Goal: Task Accomplishment & Management: Use online tool/utility

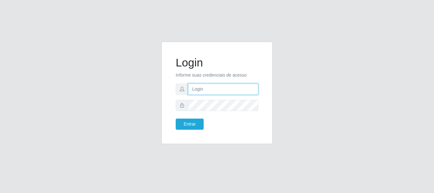
click at [197, 89] on input "text" at bounding box center [223, 89] width 70 height 11
type input "ritaiwof@B5"
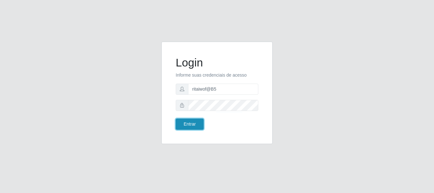
click at [196, 125] on button "Entrar" at bounding box center [190, 124] width 28 height 11
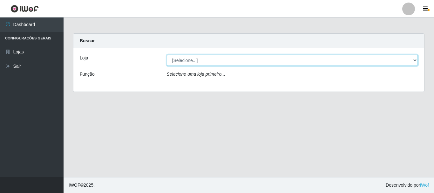
click at [414, 58] on select "[Selecione...] Bemais Supermercados - B5 Anatólia" at bounding box center [293, 60] width 252 height 11
select select "405"
click at [167, 55] on select "[Selecione...] Bemais Supermercados - B5 Anatólia" at bounding box center [293, 60] width 252 height 11
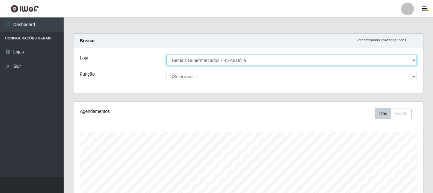
scroll to position [132, 349]
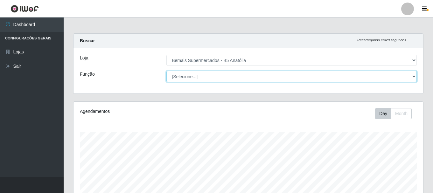
click at [412, 77] on select "[Selecione...] ASG ASG + ASG ++ Auxiliar de Estacionamento Auxiliar de Estacion…" at bounding box center [291, 76] width 250 height 11
click at [166, 71] on select "[Selecione...] ASG ASG + ASG ++ Auxiliar de Estacionamento Auxiliar de Estacion…" at bounding box center [291, 76] width 250 height 11
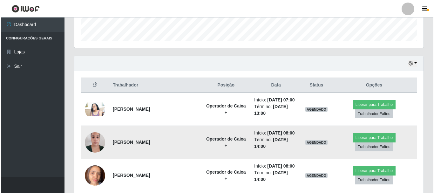
scroll to position [191, 0]
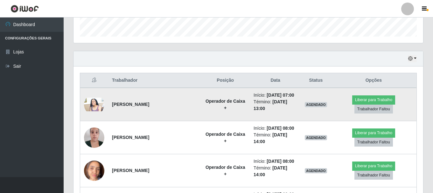
click at [95, 105] on img at bounding box center [94, 105] width 20 height 14
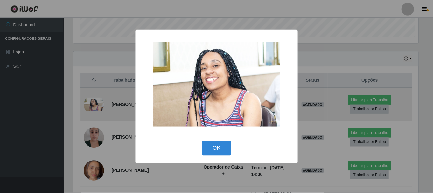
scroll to position [132, 346]
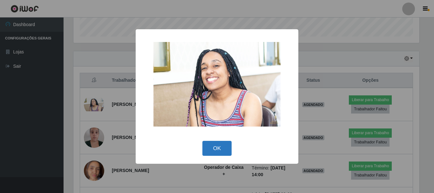
click at [220, 148] on button "OK" at bounding box center [218, 148] width 30 height 15
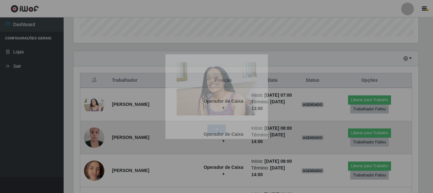
scroll to position [132, 349]
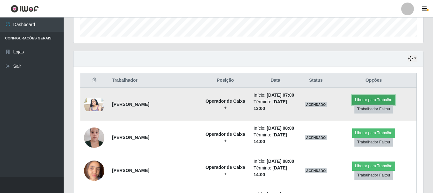
click at [371, 100] on button "Liberar para Trabalho" at bounding box center [373, 99] width 43 height 9
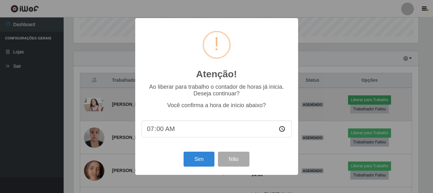
scroll to position [132, 346]
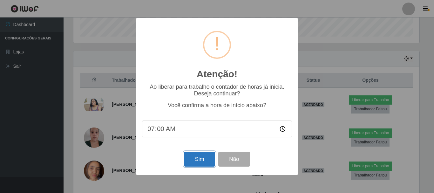
click at [196, 160] on button "Sim" at bounding box center [199, 159] width 31 height 15
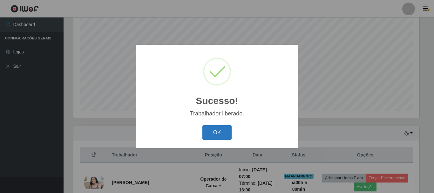
click at [212, 132] on button "OK" at bounding box center [218, 132] width 30 height 15
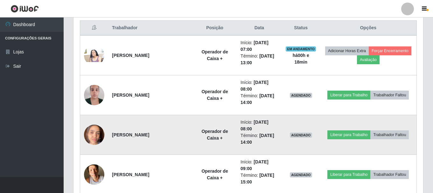
scroll to position [275, 0]
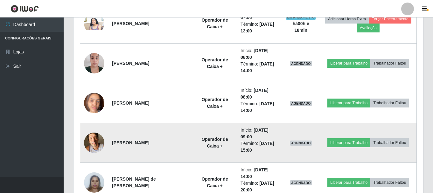
click at [100, 148] on img at bounding box center [94, 142] width 20 height 27
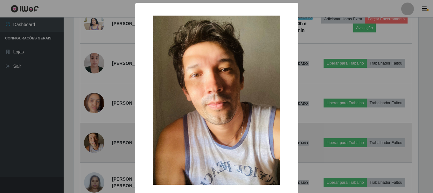
scroll to position [132, 346]
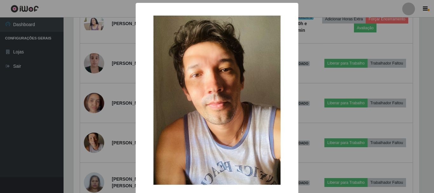
click at [330, 80] on div "× OK Cancel" at bounding box center [217, 96] width 434 height 193
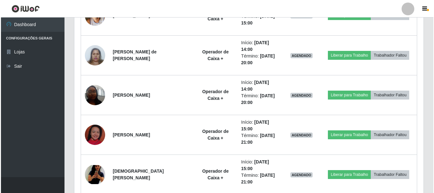
scroll to position [434, 0]
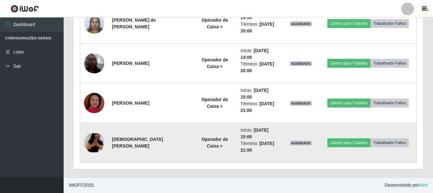
click at [96, 144] on img at bounding box center [94, 142] width 20 height 19
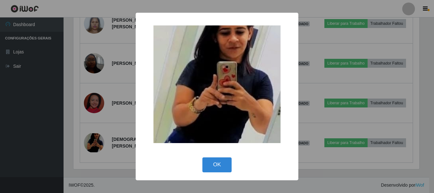
click at [336, 112] on div "× OK Cancel" at bounding box center [217, 96] width 434 height 193
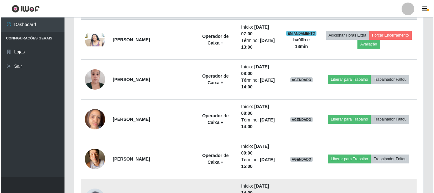
scroll to position [243, 0]
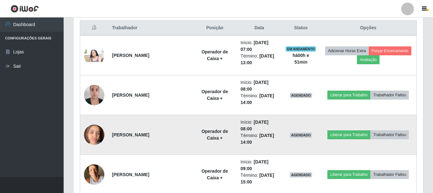
click at [94, 135] on img at bounding box center [94, 134] width 20 height 27
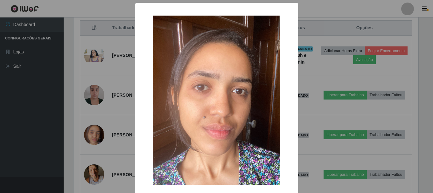
scroll to position [132, 346]
click at [322, 27] on div "× OK Cancel" at bounding box center [217, 96] width 434 height 193
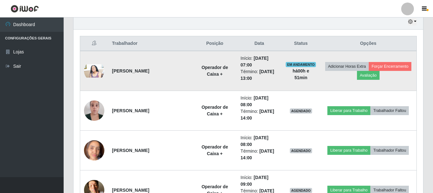
scroll to position [243, 0]
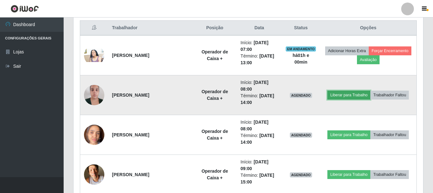
click at [336, 93] on button "Liberar para Trabalho" at bounding box center [348, 95] width 43 height 9
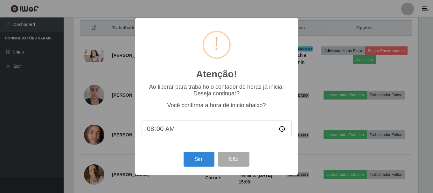
scroll to position [132, 346]
click at [203, 161] on button "Sim" at bounding box center [199, 159] width 31 height 15
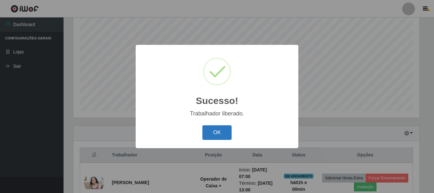
click at [221, 133] on button "OK" at bounding box center [218, 132] width 30 height 15
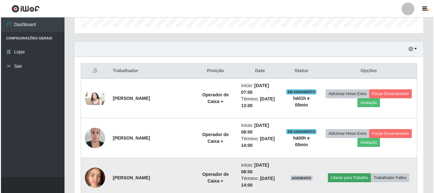
scroll to position [243, 0]
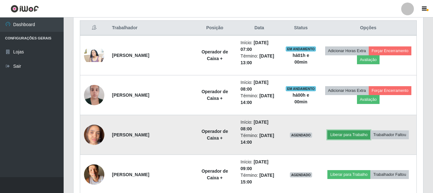
click at [338, 136] on button "Liberar para Trabalho" at bounding box center [348, 134] width 43 height 9
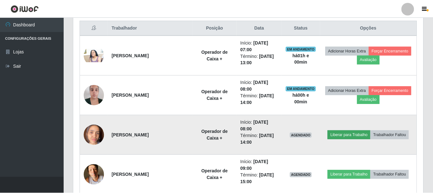
scroll to position [132, 346]
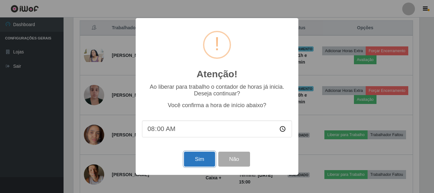
click at [198, 160] on button "Sim" at bounding box center [199, 159] width 31 height 15
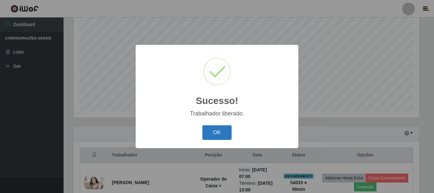
click at [218, 135] on button "OK" at bounding box center [218, 132] width 30 height 15
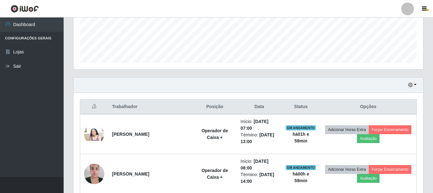
scroll to position [148, 0]
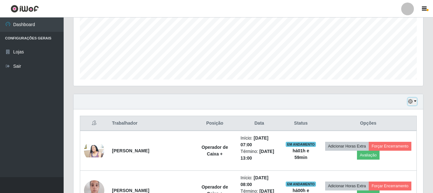
click at [415, 102] on button "button" at bounding box center [412, 101] width 9 height 7
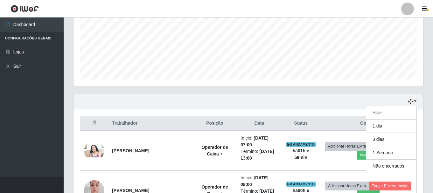
click at [377, 92] on div "Agendamentos Day Month 20/07 Agendamentos 71.75" at bounding box center [248, 24] width 360 height 140
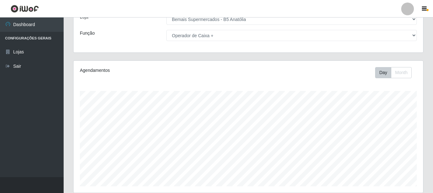
scroll to position [21, 0]
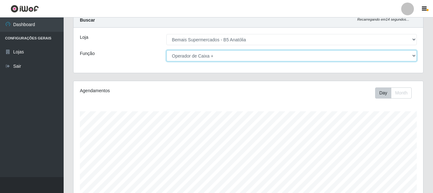
drag, startPoint x: 412, startPoint y: 54, endPoint x: 409, endPoint y: 61, distance: 7.3
click at [412, 54] on select "[Selecione...] ASG ASG + ASG ++ Auxiliar de Estacionamento Auxiliar de Estacion…" at bounding box center [291, 55] width 250 height 11
click at [166, 50] on select "[Selecione...] ASG ASG + ASG ++ Auxiliar de Estacionamento Auxiliar de Estacion…" at bounding box center [291, 55] width 250 height 11
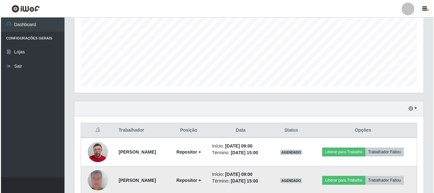
scroll to position [173, 0]
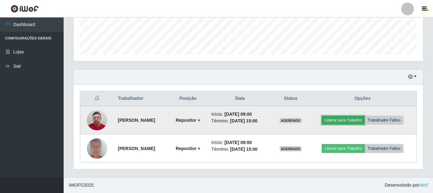
click at [339, 119] on button "Liberar para Trabalho" at bounding box center [343, 120] width 43 height 9
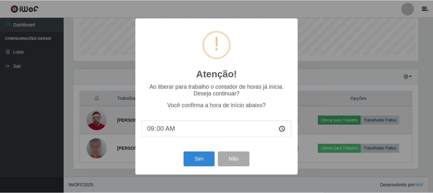
scroll to position [132, 346]
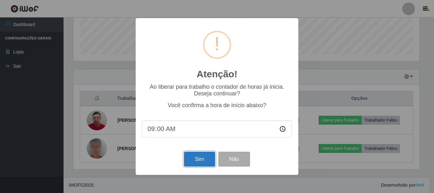
click at [195, 159] on button "Sim" at bounding box center [199, 159] width 31 height 15
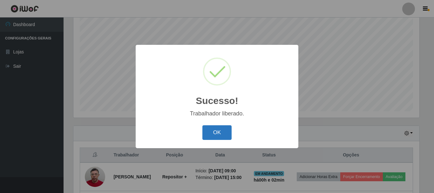
click at [215, 134] on button "OK" at bounding box center [218, 132] width 30 height 15
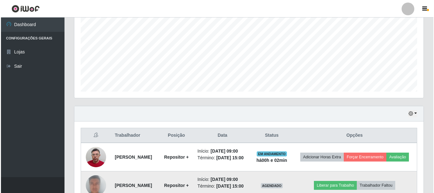
scroll to position [180, 0]
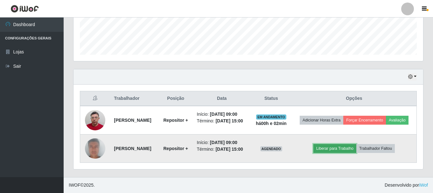
click at [329, 148] on button "Liberar para Trabalho" at bounding box center [334, 148] width 43 height 9
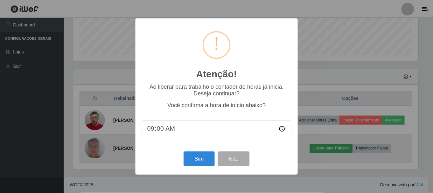
scroll to position [132, 346]
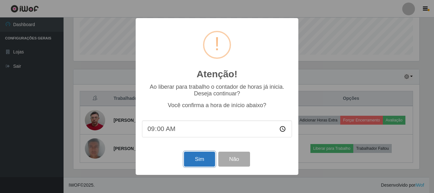
click at [202, 161] on button "Sim" at bounding box center [199, 159] width 31 height 15
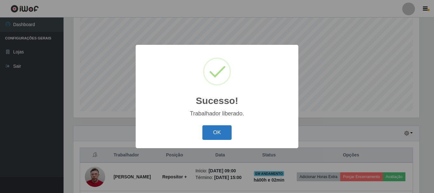
click at [216, 132] on button "OK" at bounding box center [218, 132] width 30 height 15
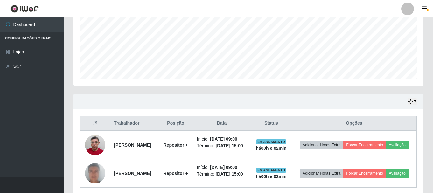
scroll to position [52, 0]
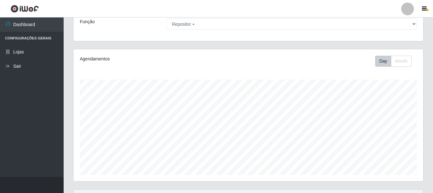
click at [88, 20] on label "Função" at bounding box center [87, 21] width 15 height 7
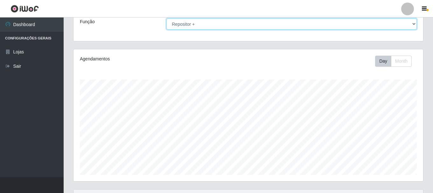
click at [166, 20] on select "[Selecione...] ASG ASG + ASG ++ Auxiliar de Estacionamento Auxiliar de Estacion…" at bounding box center [291, 23] width 250 height 11
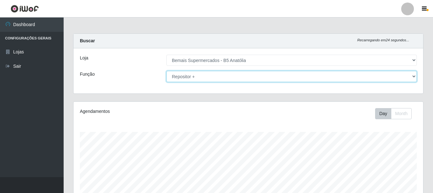
click at [412, 75] on select "[Selecione...] ASG ASG + ASG ++ Auxiliar de Estacionamento Auxiliar de Estacion…" at bounding box center [291, 76] width 250 height 11
select select "72"
click at [166, 71] on select "[Selecione...] ASG ASG + ASG ++ Auxiliar de Estacionamento Auxiliar de Estacion…" at bounding box center [291, 76] width 250 height 11
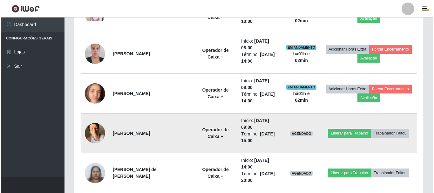
scroll to position [286, 0]
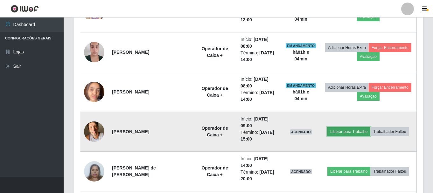
click at [336, 132] on button "Liberar para Trabalho" at bounding box center [348, 131] width 43 height 9
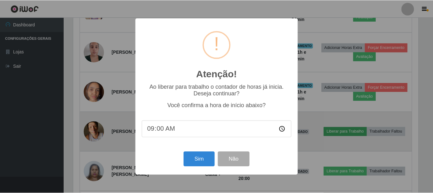
scroll to position [132, 346]
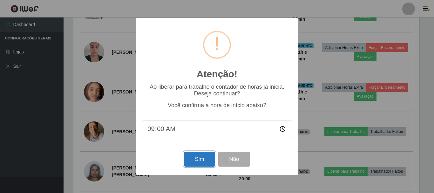
click at [204, 159] on button "Sim" at bounding box center [199, 159] width 31 height 15
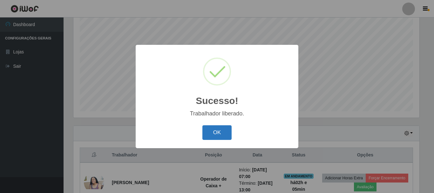
click at [212, 132] on button "OK" at bounding box center [218, 132] width 30 height 15
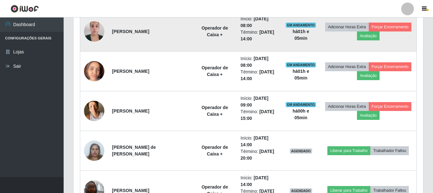
scroll to position [339, 0]
